Goal: Information Seeking & Learning: Find specific page/section

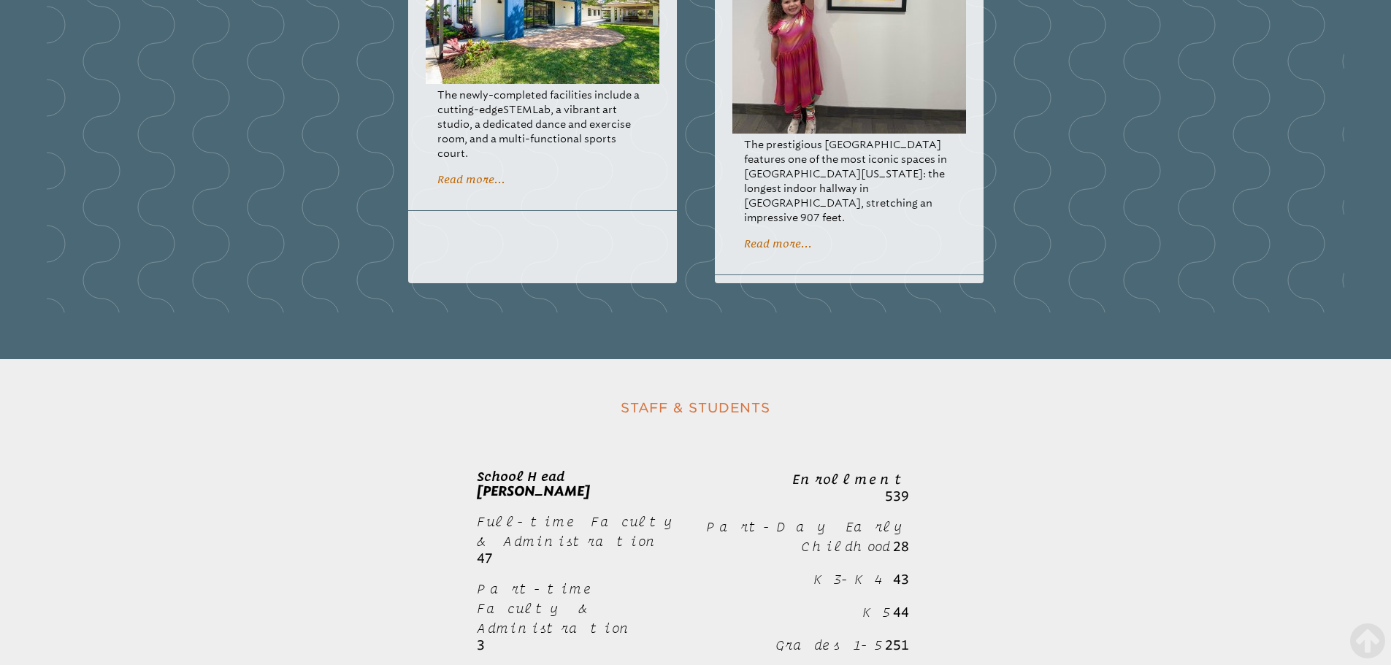
scroll to position [2118, 0]
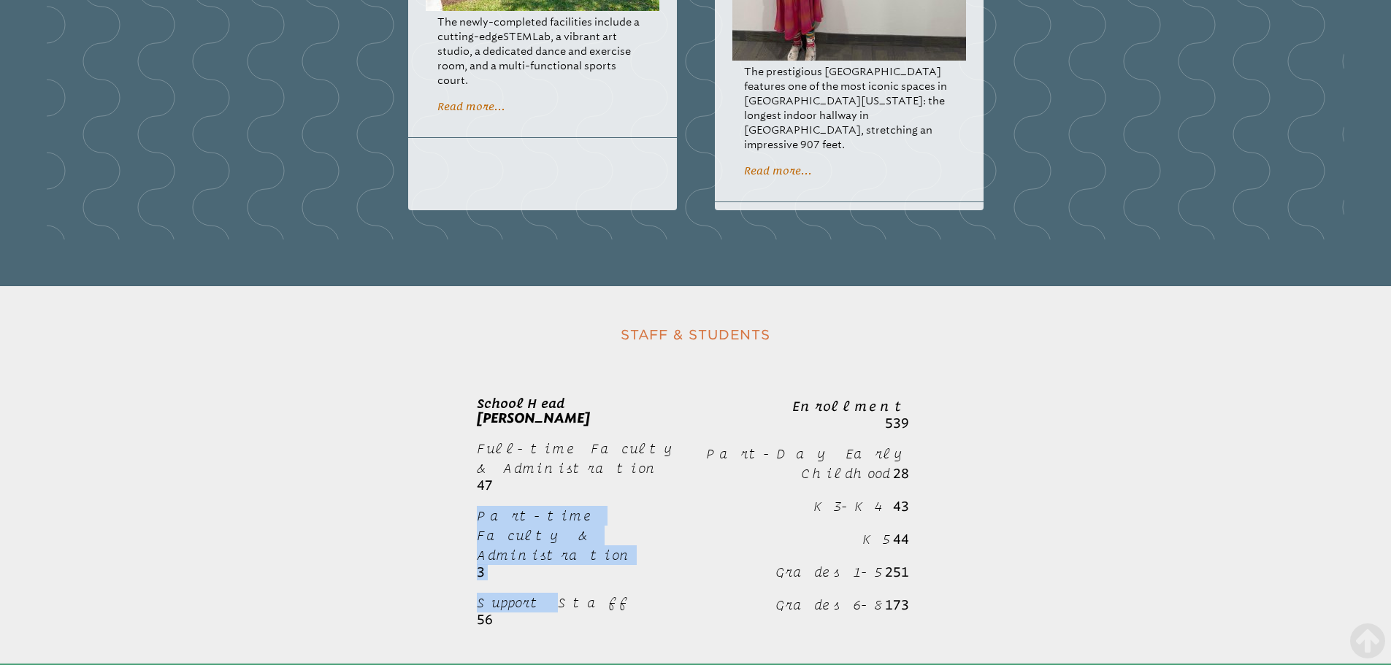
drag, startPoint x: 475, startPoint y: 447, endPoint x: 540, endPoint y: 489, distance: 77.0
click at [539, 489] on div "Staff & Students School Head [PERSON_NAME] Full-time Faculty & Administration 4…" at bounding box center [696, 492] width 935 height 342
click at [557, 595] on span "Support Staff" at bounding box center [553, 602] width 153 height 15
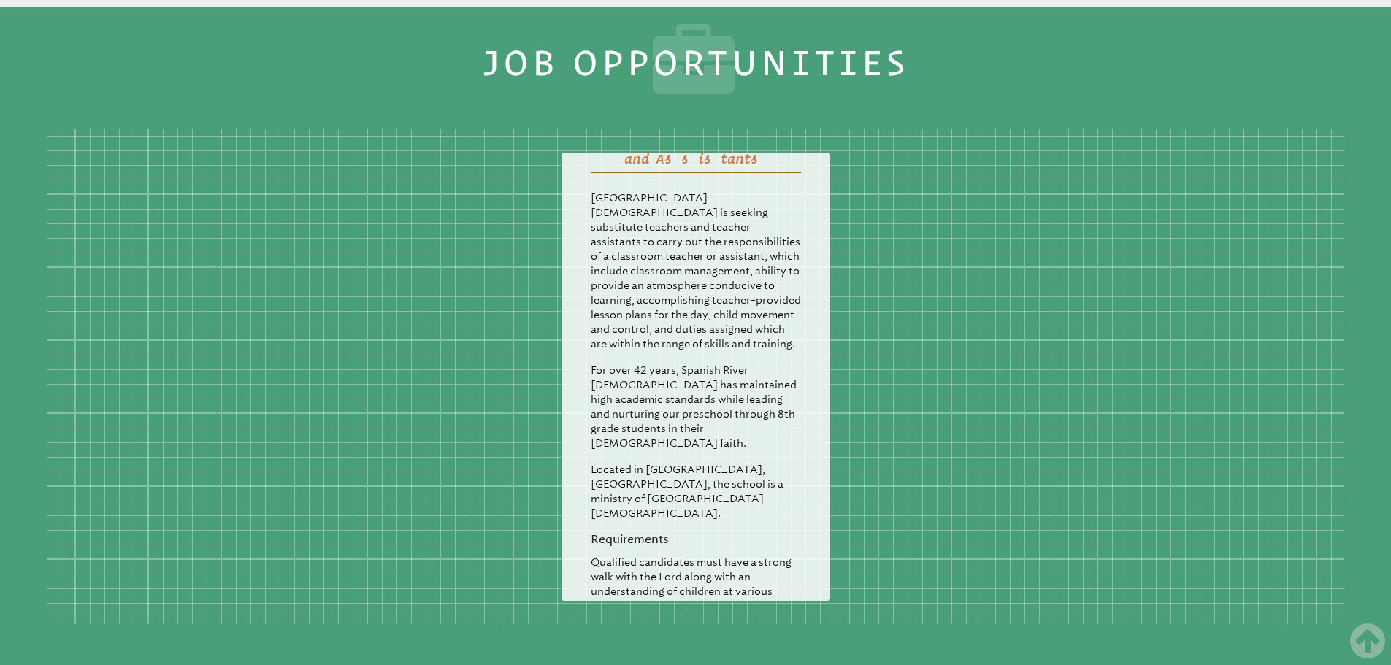
scroll to position [87, 0]
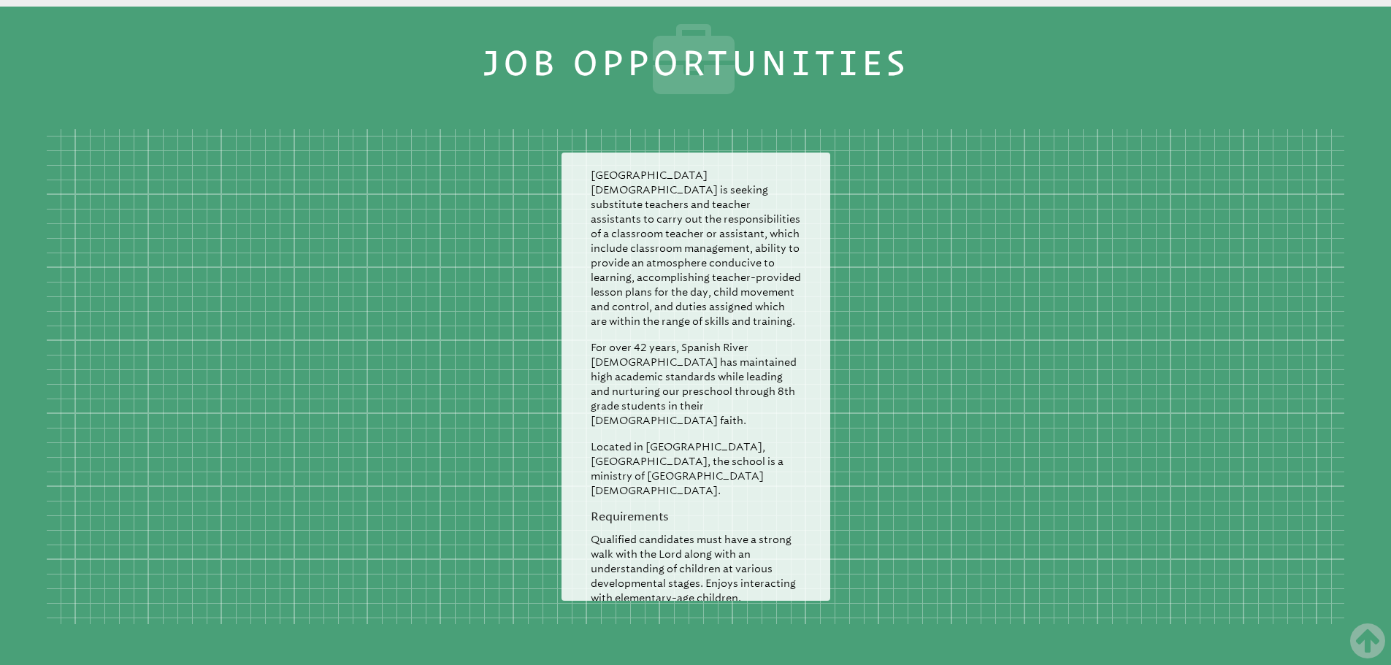
drag, startPoint x: 656, startPoint y: 353, endPoint x: 764, endPoint y: 424, distance: 129.2
click at [750, 378] on div "Posted [DATE] Substitute Teachers and Assistants Spanish River [DEMOGRAPHIC_DAT…" at bounding box center [696, 413] width 269 height 672
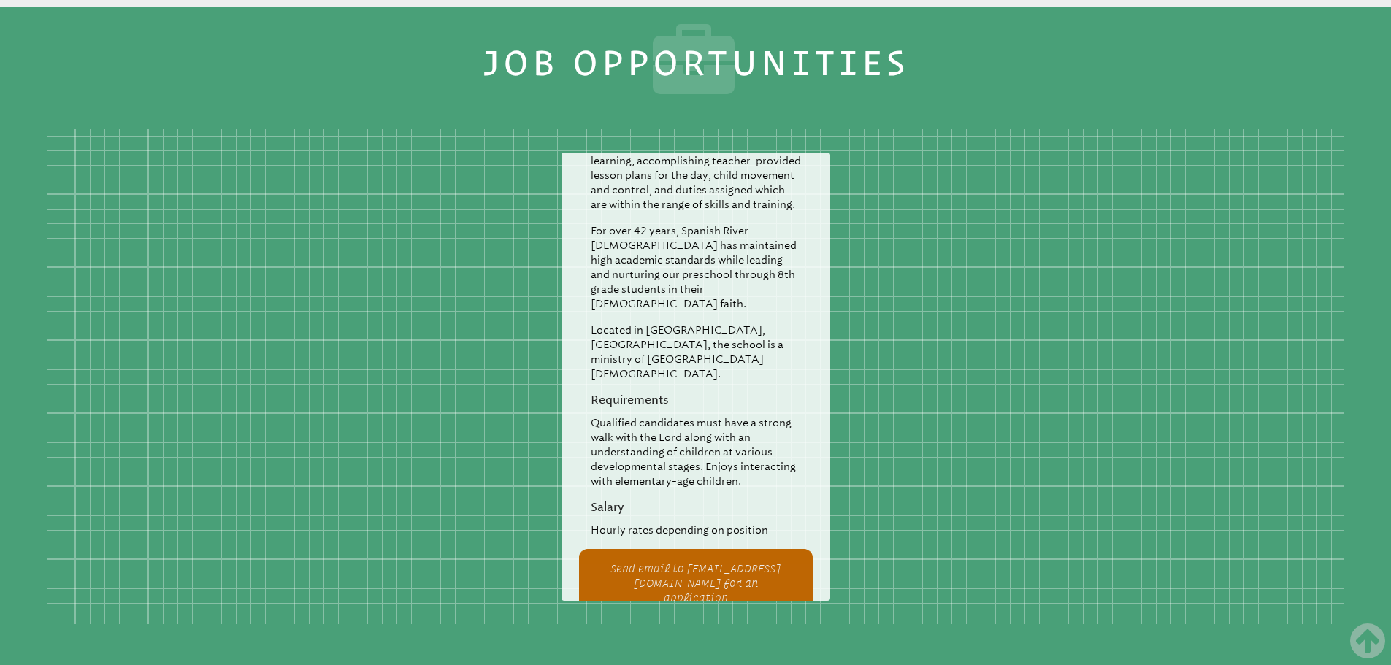
scroll to position [244, 0]
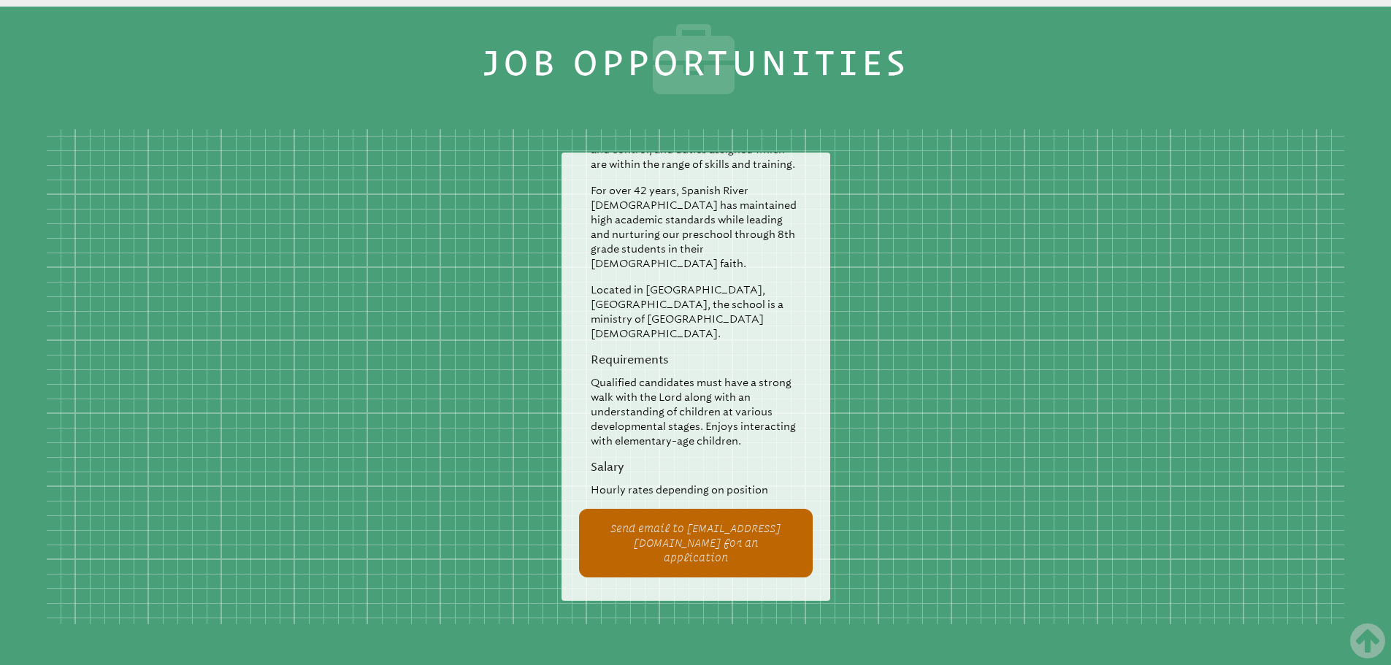
drag, startPoint x: 599, startPoint y: 354, endPoint x: 650, endPoint y: 356, distance: 51.2
click at [648, 460] on h3 "Salary" at bounding box center [696, 467] width 210 height 14
drag, startPoint x: 668, startPoint y: 378, endPoint x: 781, endPoint y: 377, distance: 113.2
click at [776, 483] on p "Hourly rates depending on position" at bounding box center [696, 490] width 210 height 15
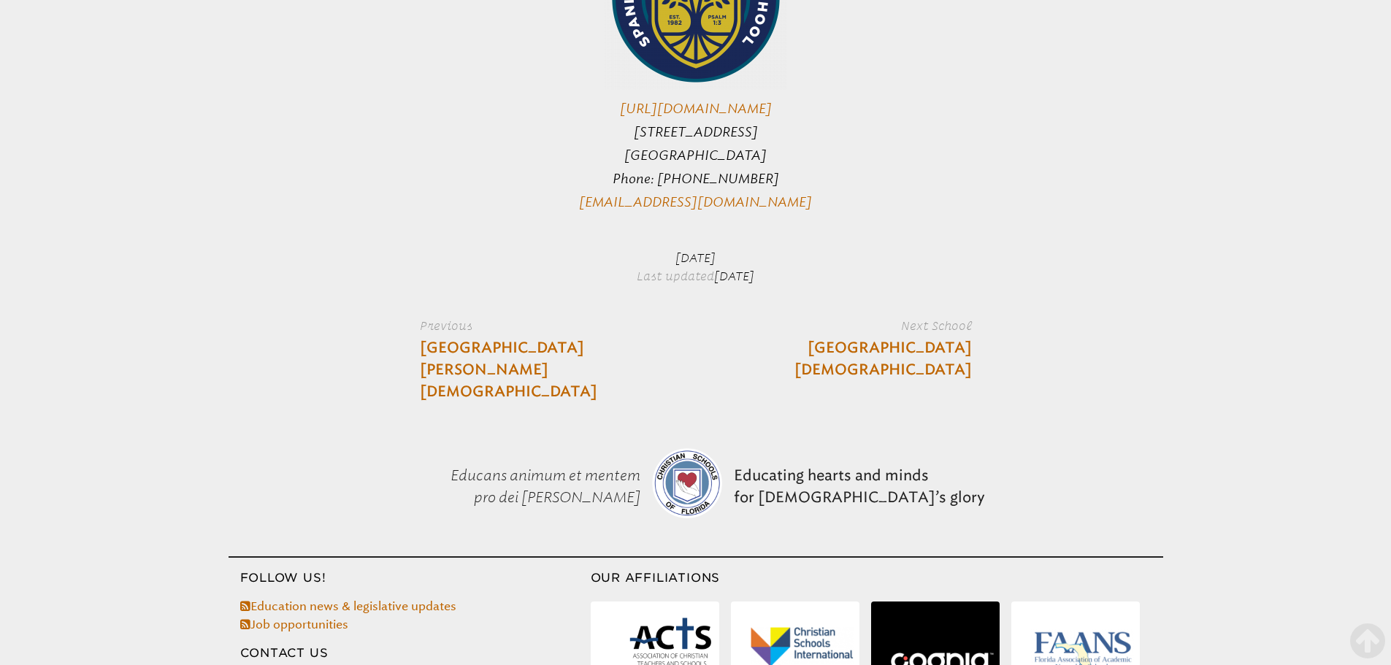
scroll to position [3702, 0]
